Goal: Task Accomplishment & Management: Use online tool/utility

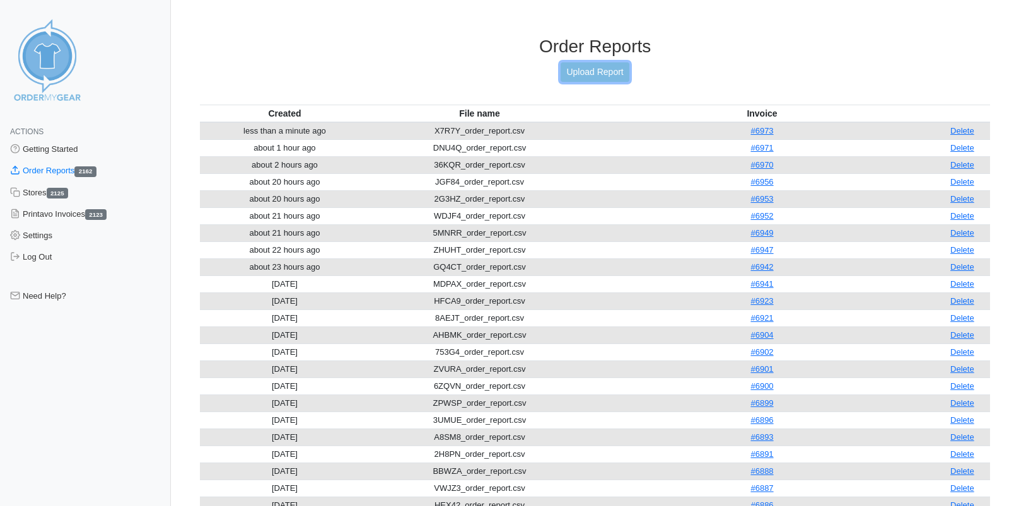
click at [589, 72] on link "Upload Report" at bounding box center [595, 72] width 68 height 20
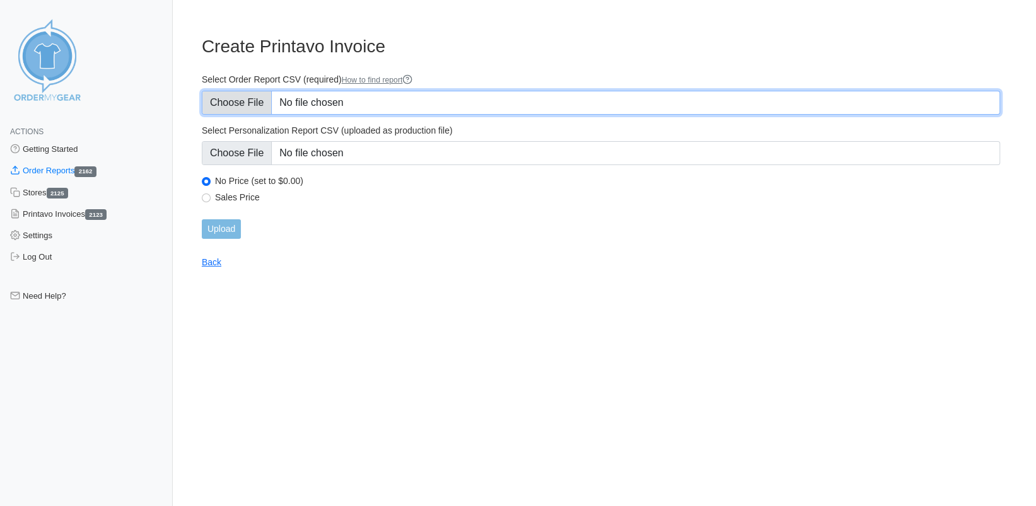
click at [238, 100] on input "Select Order Report CSV (required) How to find report" at bounding box center [601, 103] width 798 height 24
type input "C:\fakepath\SFBM4_order_report.csv"
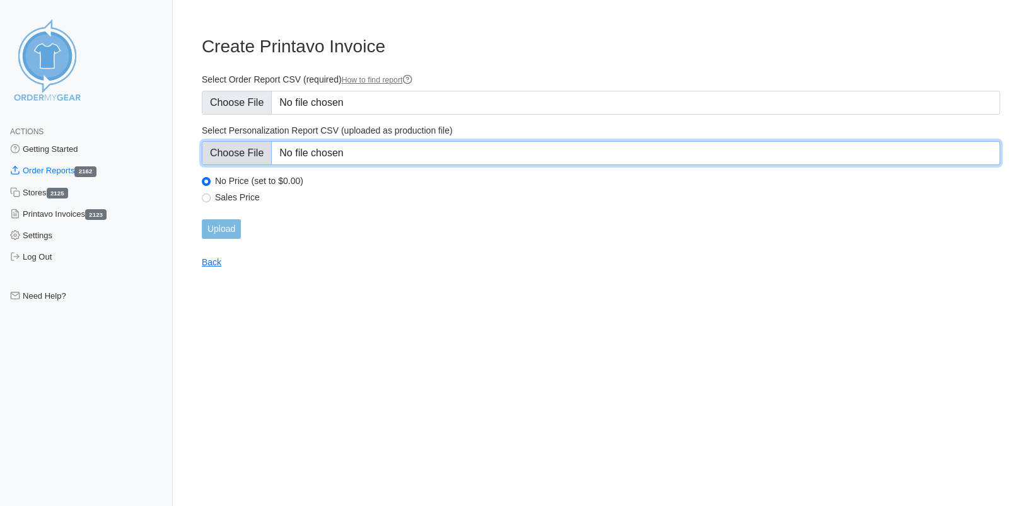
click at [259, 154] on input "Select Personalization Report CSV (uploaded as production file)" at bounding box center [601, 153] width 798 height 24
type input "C:\fakepath\SFBM4_personalization_report.csv"
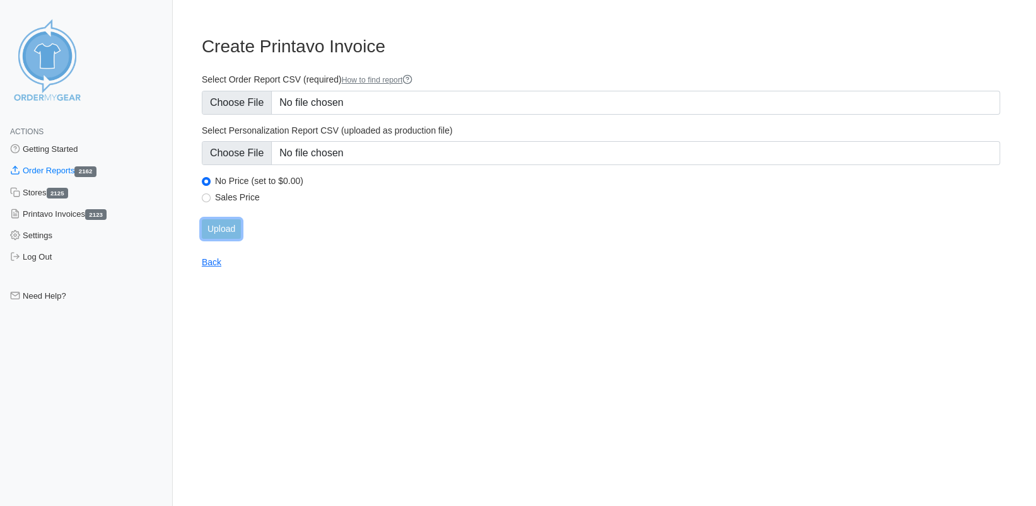
click at [215, 227] on input "Upload" at bounding box center [221, 229] width 39 height 20
